Goal: Task Accomplishment & Management: Complete application form

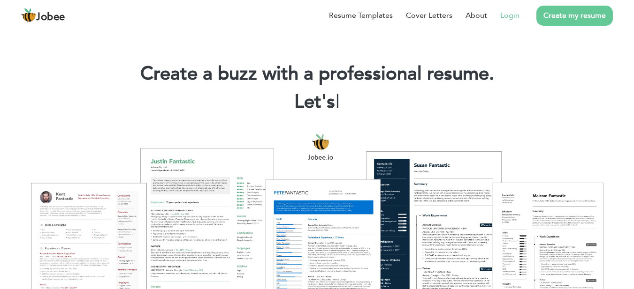
click at [498, 16] on li "Login" at bounding box center [503, 15] width 32 height 24
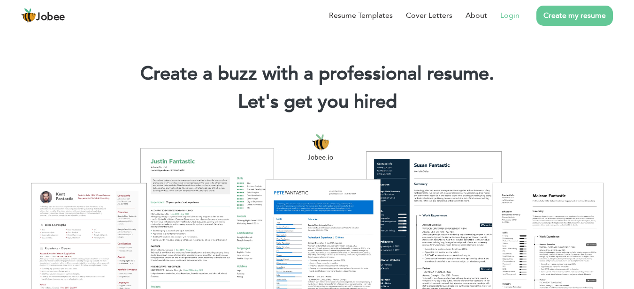
click at [512, 16] on link "Login" at bounding box center [509, 15] width 19 height 11
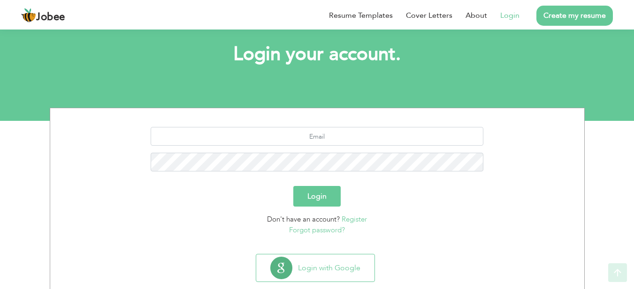
scroll to position [67, 0]
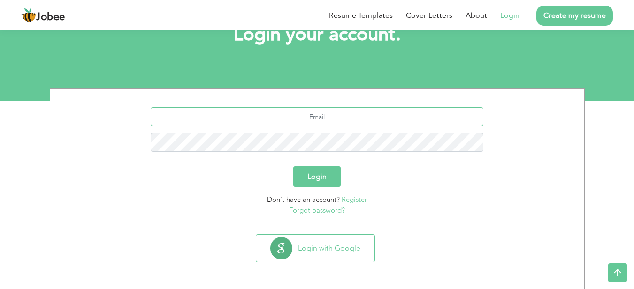
click at [329, 115] on input "text" at bounding box center [317, 116] width 333 height 19
type input "[EMAIL_ADDRESS][DOMAIN_NAME]"
click at [293, 167] on button "Login" at bounding box center [316, 177] width 47 height 21
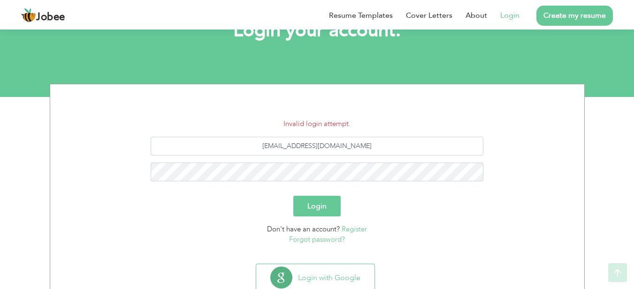
scroll to position [100, 0]
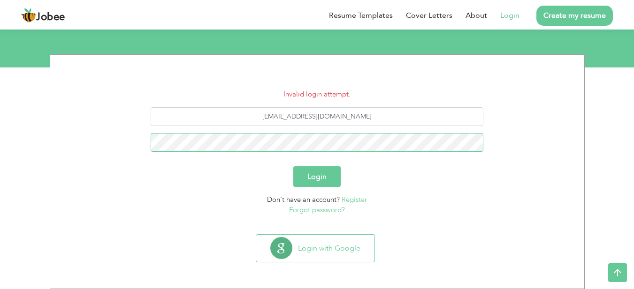
click at [293, 167] on button "Login" at bounding box center [316, 177] width 47 height 21
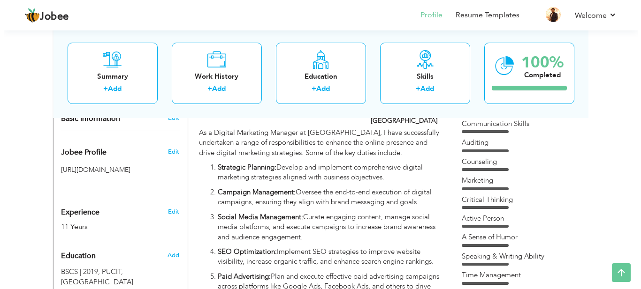
scroll to position [188, 0]
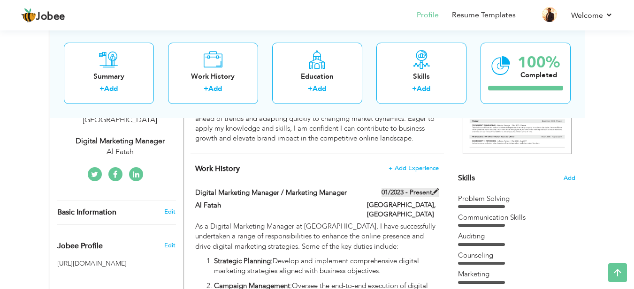
click at [434, 192] on span at bounding box center [435, 192] width 7 height 7
type input "Digital Marketing Manager / Marketing Manager"
type input "Al Fatah"
type input "01/2023"
type input "[GEOGRAPHIC_DATA]"
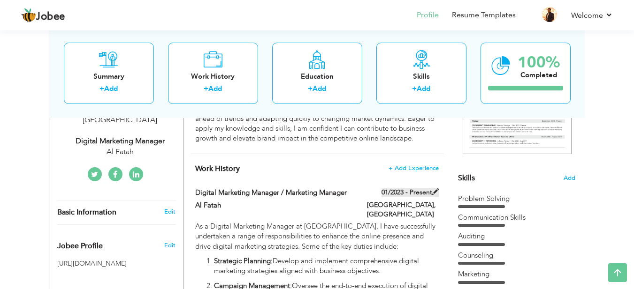
type input "[GEOGRAPHIC_DATA]"
checkbox input "true"
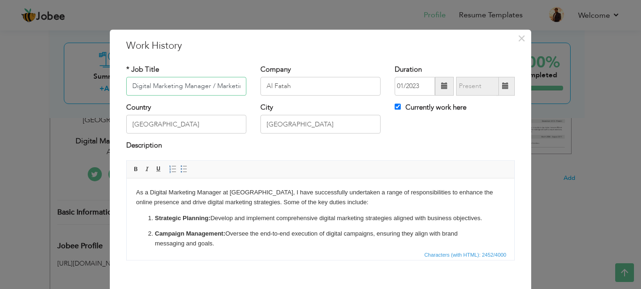
scroll to position [0, 34]
click at [518, 35] on span "×" at bounding box center [522, 38] width 8 height 17
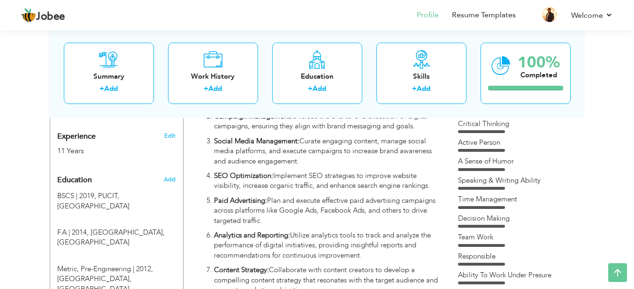
scroll to position [375, 0]
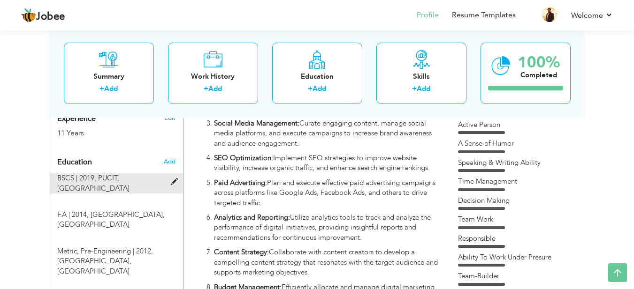
click at [175, 179] on span at bounding box center [177, 182] width 12 height 7
type input "BSCS"
type input "2019"
type input "PUCIT"
type input "2.9"
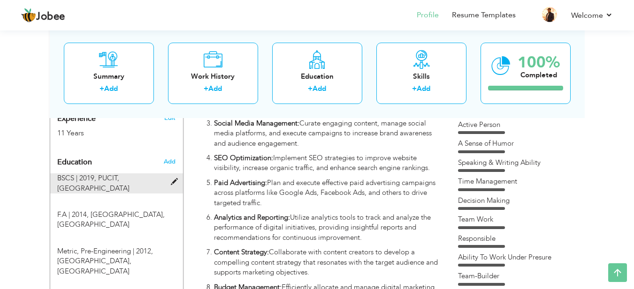
radio input "true"
type input "[GEOGRAPHIC_DATA]"
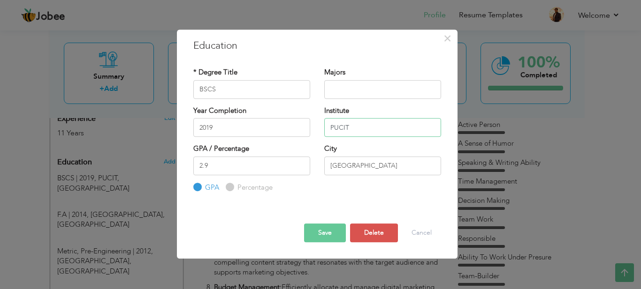
click at [358, 127] on input "PUCIT" at bounding box center [382, 127] width 117 height 19
type input "Virtual University"
click at [327, 230] on button "Save" at bounding box center [325, 233] width 42 height 19
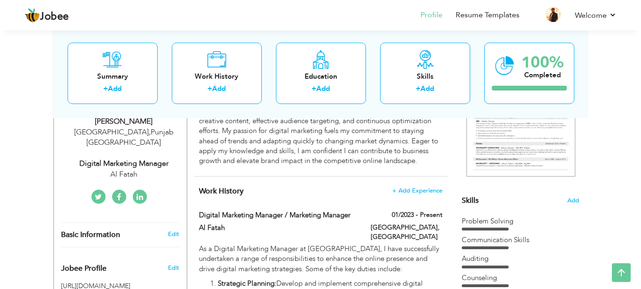
scroll to position [188, 0]
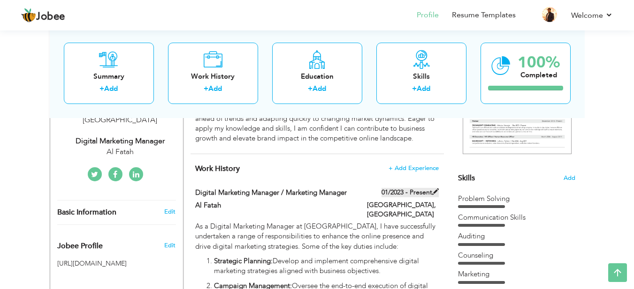
click at [435, 192] on span at bounding box center [435, 192] width 7 height 7
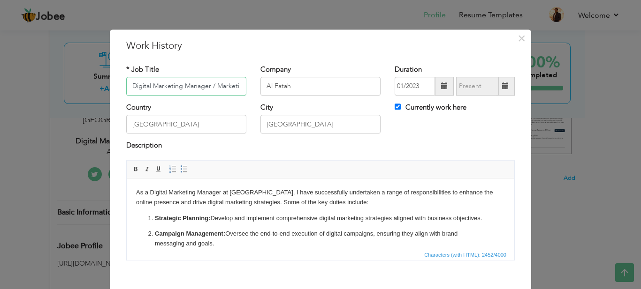
scroll to position [0, 34]
click at [395, 108] on input "Currently work here" at bounding box center [398, 107] width 6 height 6
checkbox input "false"
click at [477, 89] on input "08/2025" at bounding box center [477, 86] width 43 height 19
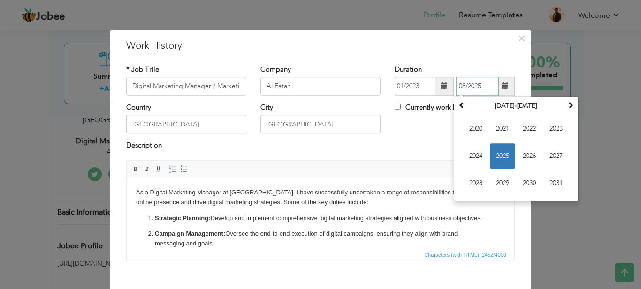
click at [503, 161] on span "2025" at bounding box center [502, 156] width 25 height 25
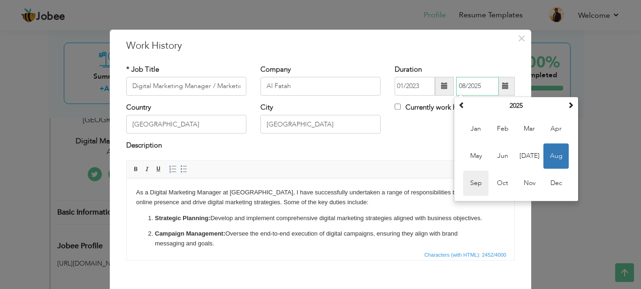
click at [479, 181] on span "Sep" at bounding box center [475, 183] width 25 height 25
type input "09/2025"
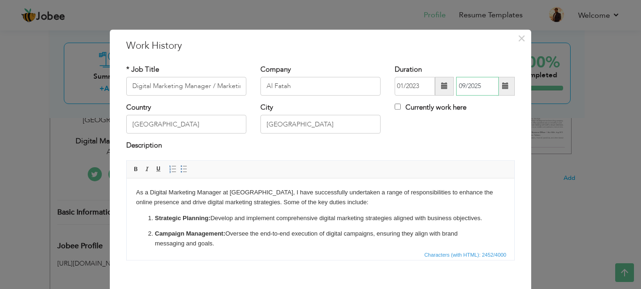
click at [467, 87] on input "09/2025" at bounding box center [477, 86] width 43 height 19
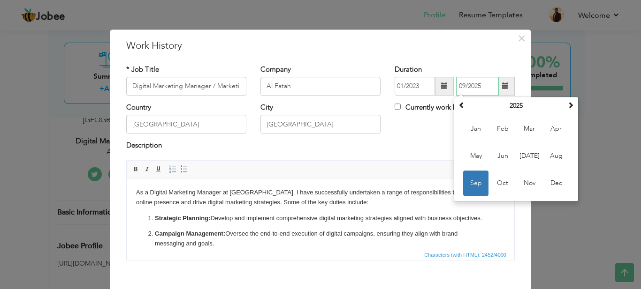
click at [473, 183] on span "Sep" at bounding box center [475, 183] width 25 height 25
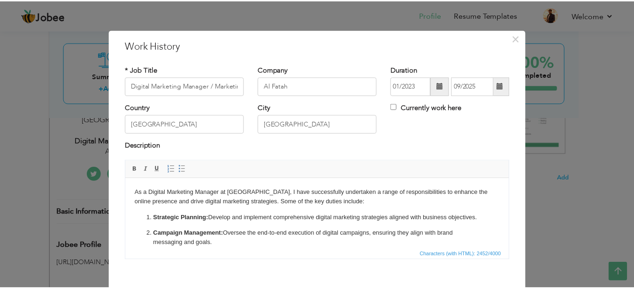
scroll to position [47, 0]
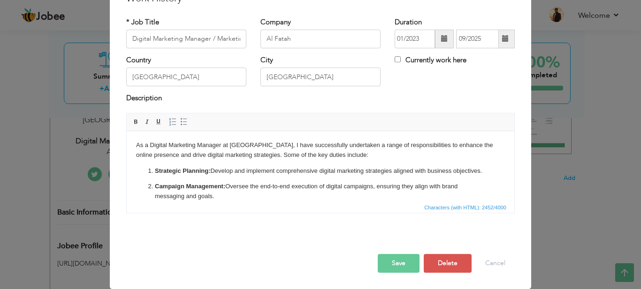
click at [404, 260] on button "Save" at bounding box center [399, 263] width 42 height 19
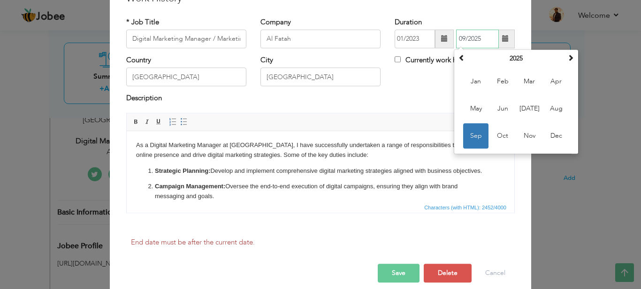
click at [472, 141] on span "Sep" at bounding box center [475, 135] width 25 height 25
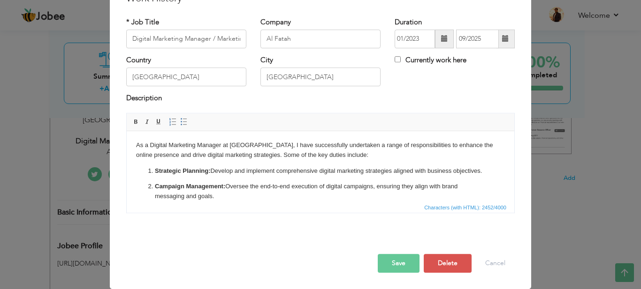
click at [402, 262] on button "Save" at bounding box center [399, 263] width 42 height 19
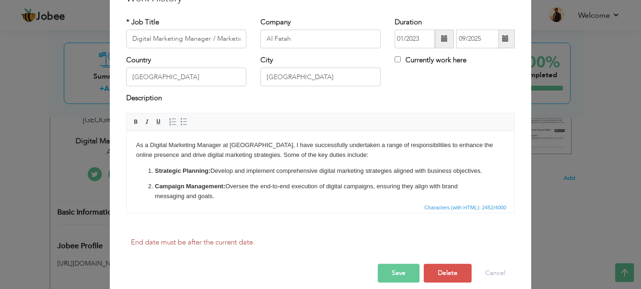
click at [436, 81] on div "Country Pakistan City Lahore Currently work here" at bounding box center [320, 74] width 403 height 38
click at [395, 60] on input "Currently work here" at bounding box center [398, 59] width 6 height 6
checkbox input "true"
click at [406, 271] on button "Save" at bounding box center [399, 273] width 42 height 19
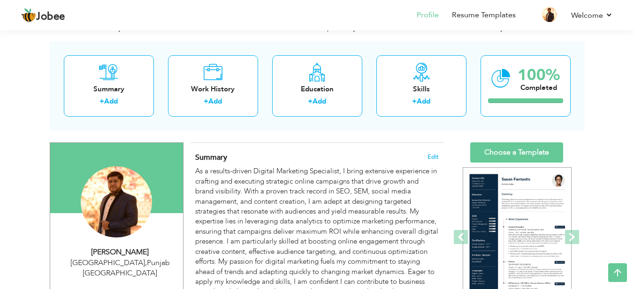
scroll to position [0, 0]
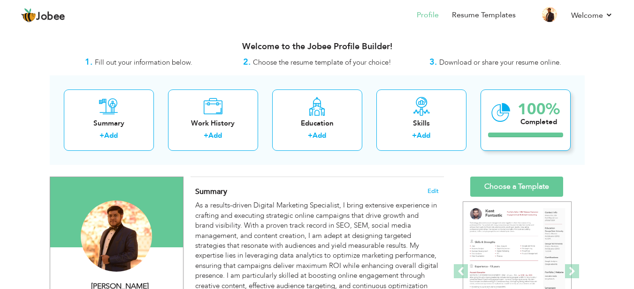
click at [536, 114] on div "100%" at bounding box center [539, 109] width 42 height 15
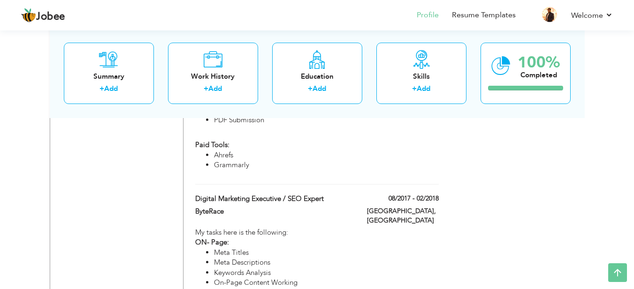
scroll to position [6181, 0]
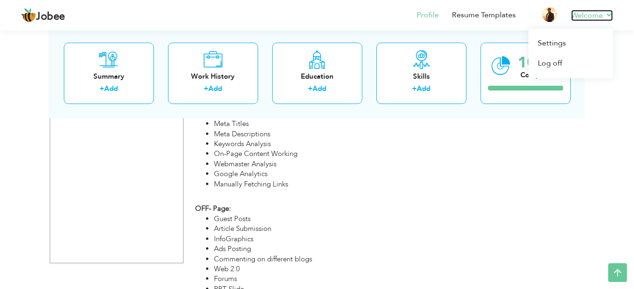
click at [588, 11] on link "Welcome" at bounding box center [592, 15] width 42 height 11
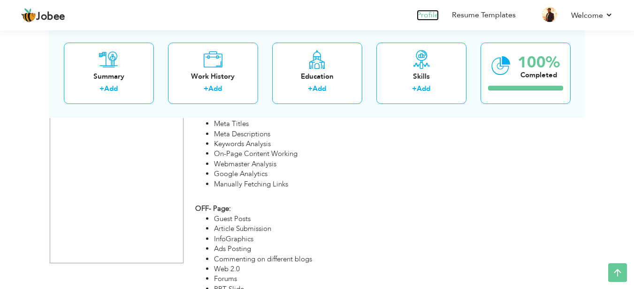
click at [430, 12] on link "Profile" at bounding box center [428, 15] width 22 height 11
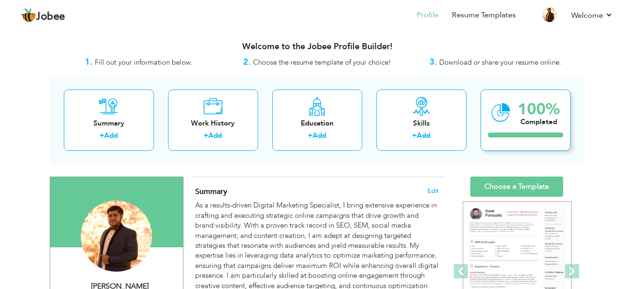
click at [530, 115] on div "100%" at bounding box center [539, 109] width 42 height 15
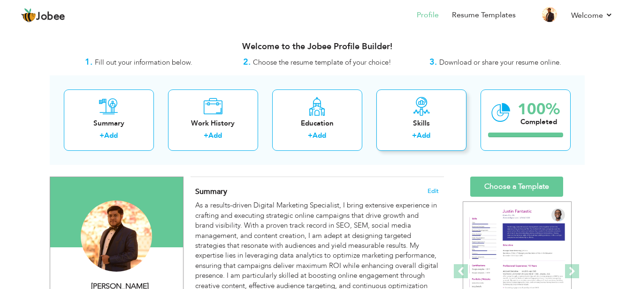
click at [439, 114] on div "Skills + Add" at bounding box center [421, 120] width 90 height 61
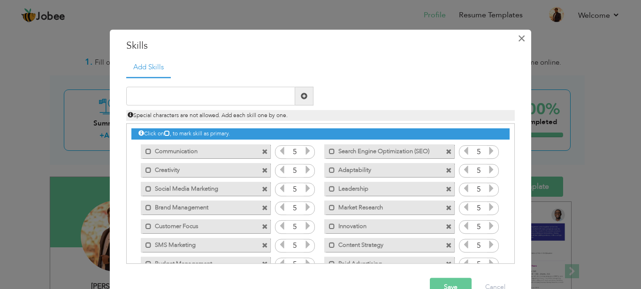
click at [519, 37] on span "×" at bounding box center [522, 38] width 8 height 17
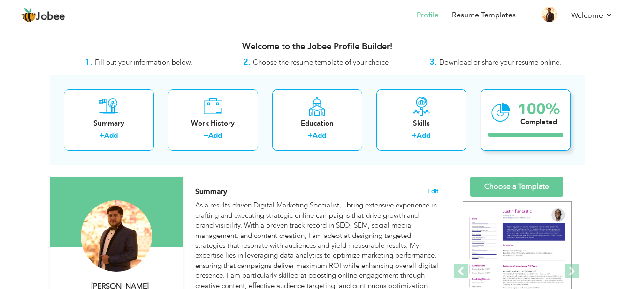
click at [537, 130] on div "100% Completed" at bounding box center [525, 120] width 90 height 61
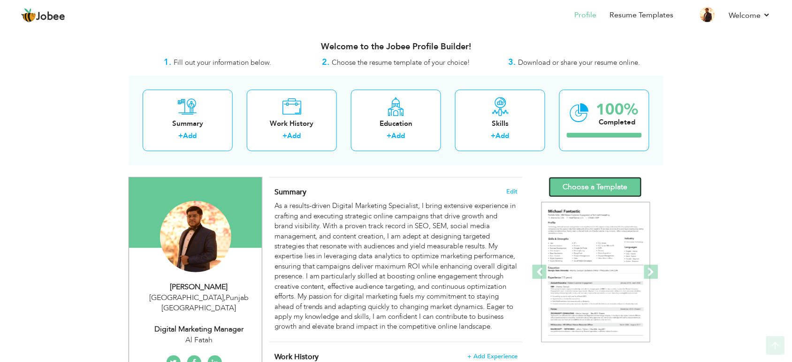
click at [606, 191] on link "Choose a Template" at bounding box center [595, 187] width 93 height 20
